Goal: Information Seeking & Learning: Learn about a topic

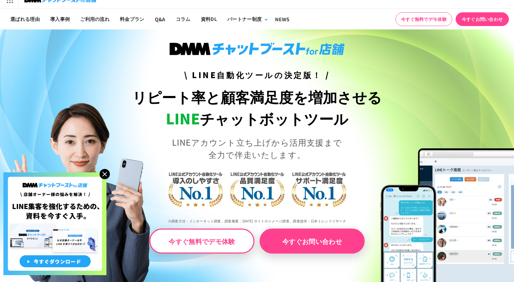
scroll to position [15, 0]
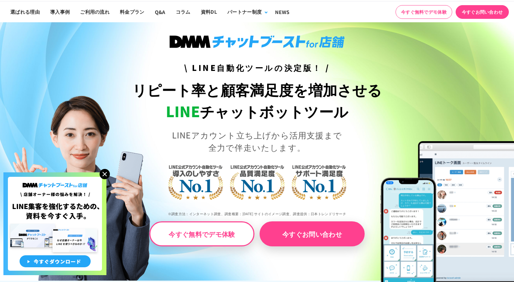
click at [104, 176] on img at bounding box center [104, 174] width 10 height 10
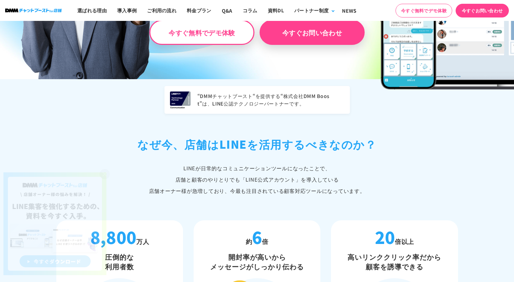
scroll to position [244, 0]
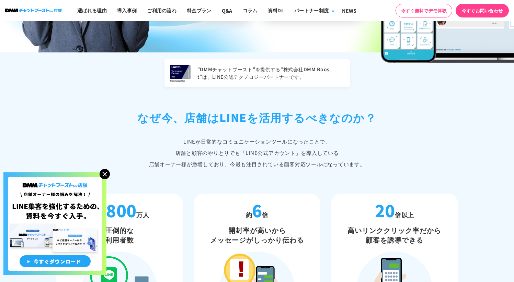
click at [109, 173] on img at bounding box center [104, 174] width 10 height 10
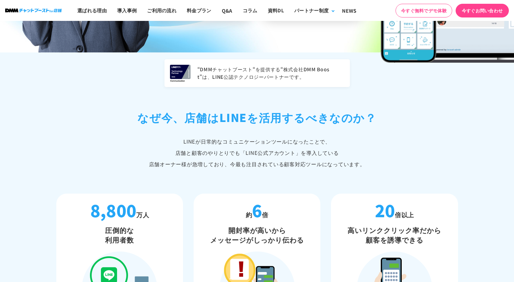
click at [131, 166] on p "LINEが日常的なコミュニケーションツールになったことで、 店舗と顧客のやりとりでも「LINE公式アカウント」 を導入している 店舗オーナー様が急増しており、…" at bounding box center [256, 153] width 401 height 34
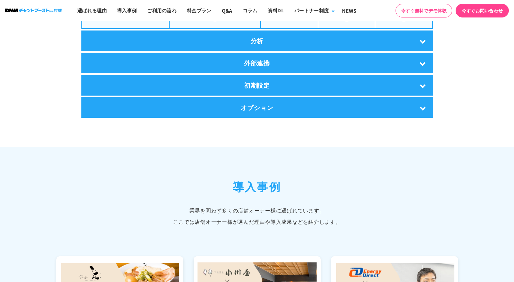
scroll to position [1393, 0]
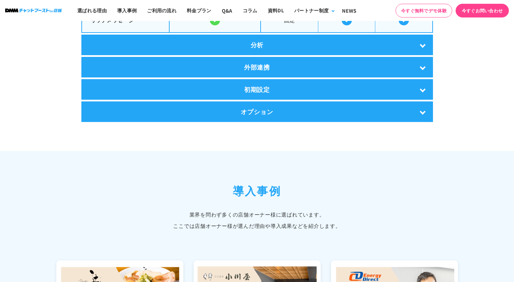
click at [205, 65] on div "外部連携" at bounding box center [256, 67] width 351 height 21
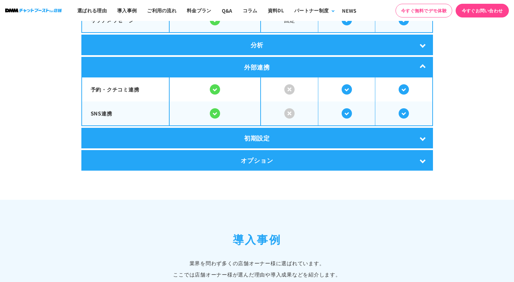
click at [167, 43] on div "分析" at bounding box center [256, 45] width 351 height 21
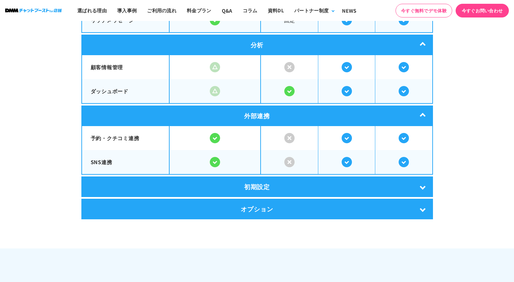
click at [129, 180] on div "初期設定" at bounding box center [256, 187] width 351 height 21
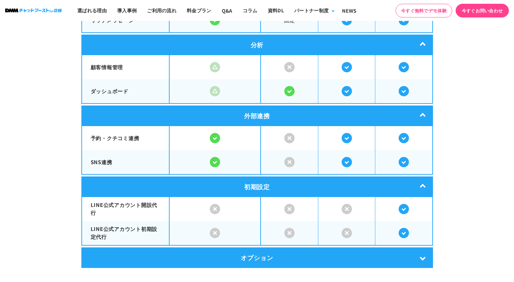
click at [68, 185] on section "LINE公式アカウントとの比較 DMMチャットブーストfor店舗は LINE公式アカウントの拡張機能です。 店舗オーナー様のLINEでの顧客対応を より便利に…" at bounding box center [257, 5] width 514 height 584
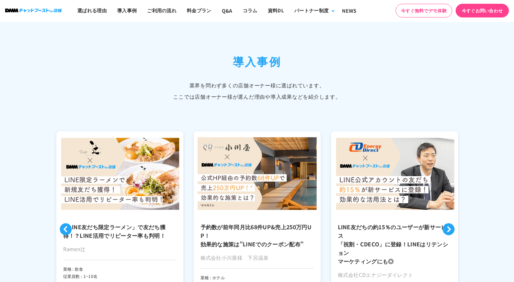
click at [101, 113] on div "導入事例 業界を問わず多くの店舗オーナー様に選ばれています。 ここでは店舗オーナー様が選んだ理由や導入成果などを紹介します。 Previous LINE友だち…" at bounding box center [257, 193] width 514 height 280
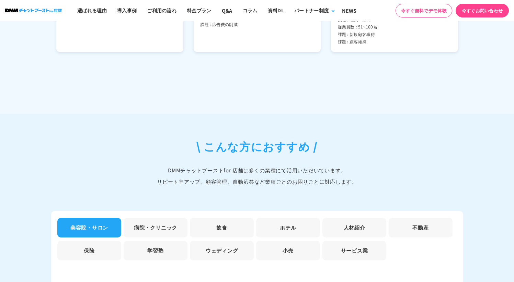
scroll to position [2219, 0]
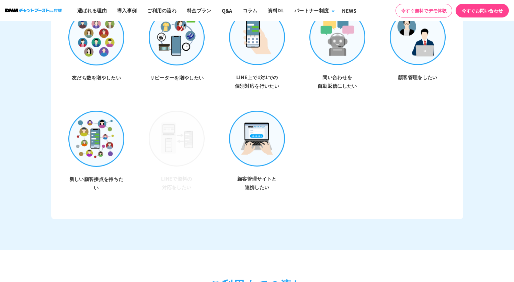
click at [376, 126] on ul "友だち数を増やしたい リピーターを増やしたい LINE上で1対1での 個別対応を行いたい 問い合わせを 自動返信にしたい 顧客管理をしたい 新しい顧客接点を持…" at bounding box center [256, 110] width 401 height 203
